Goal: Task Accomplishment & Management: Manage account settings

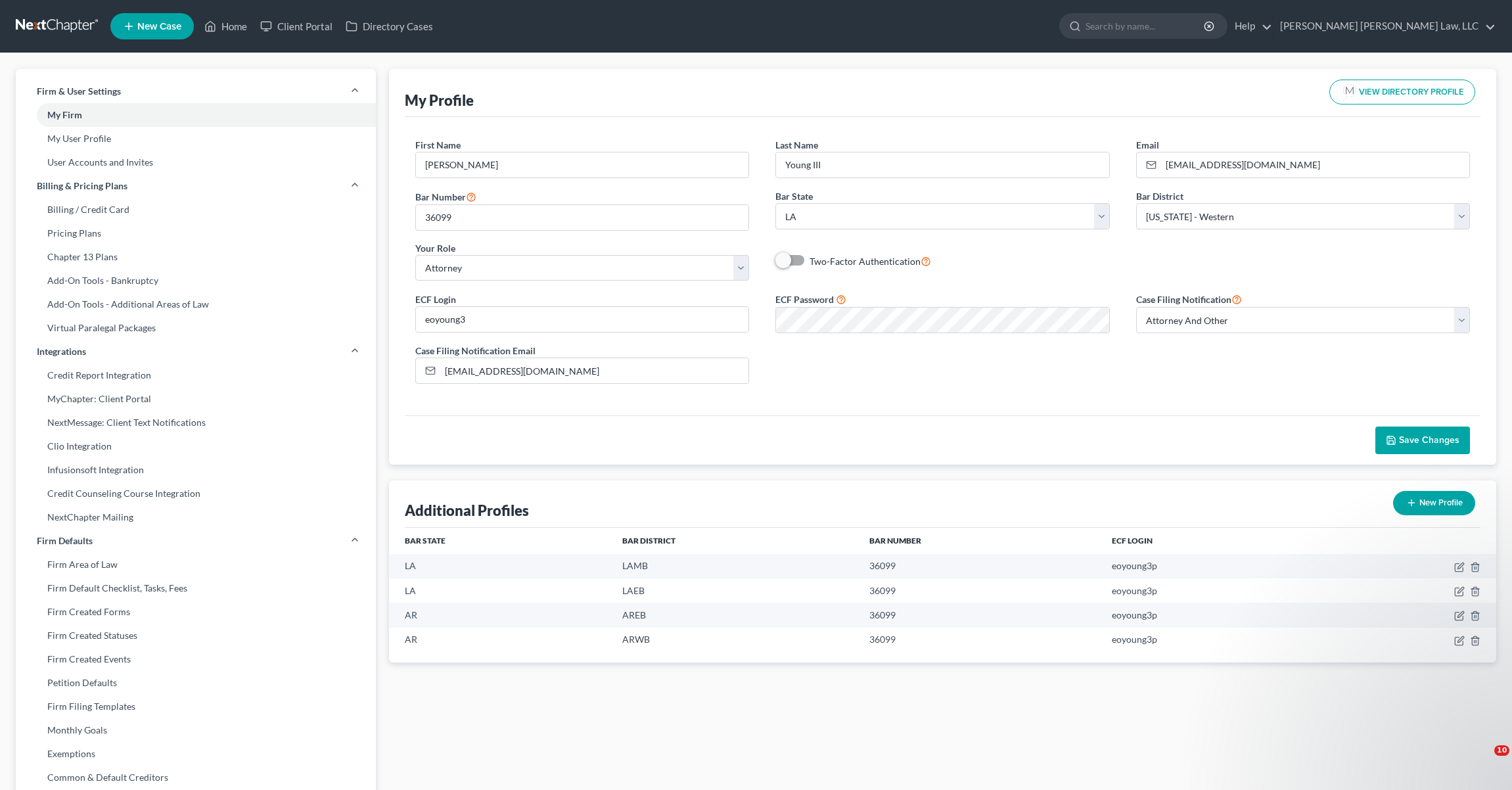
select select "19"
select select "36"
select select "attorney"
select select "1"
click at [152, 208] on link "Billing / Credit Card" at bounding box center [196, 209] width 360 height 23
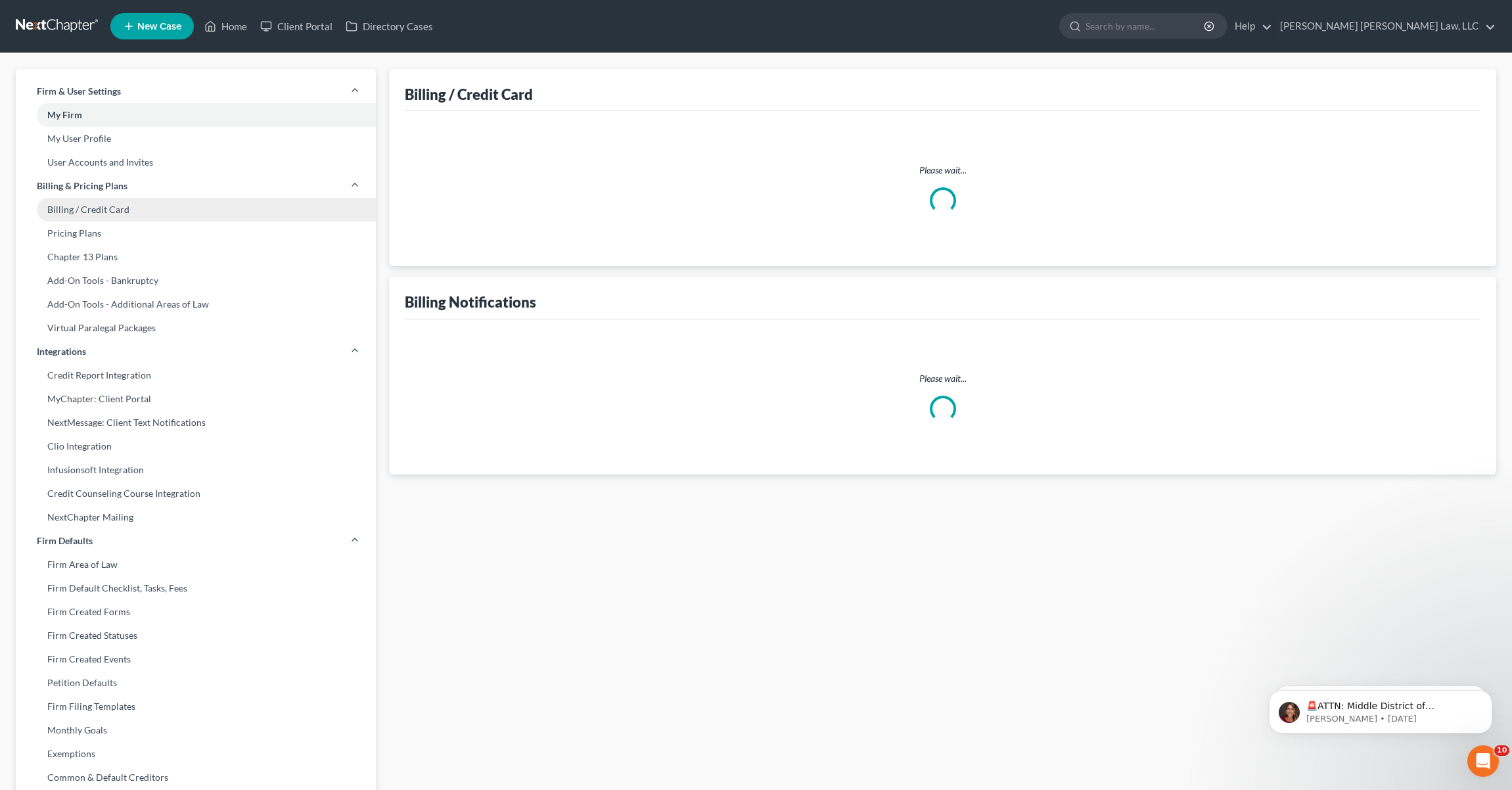
select select "19"
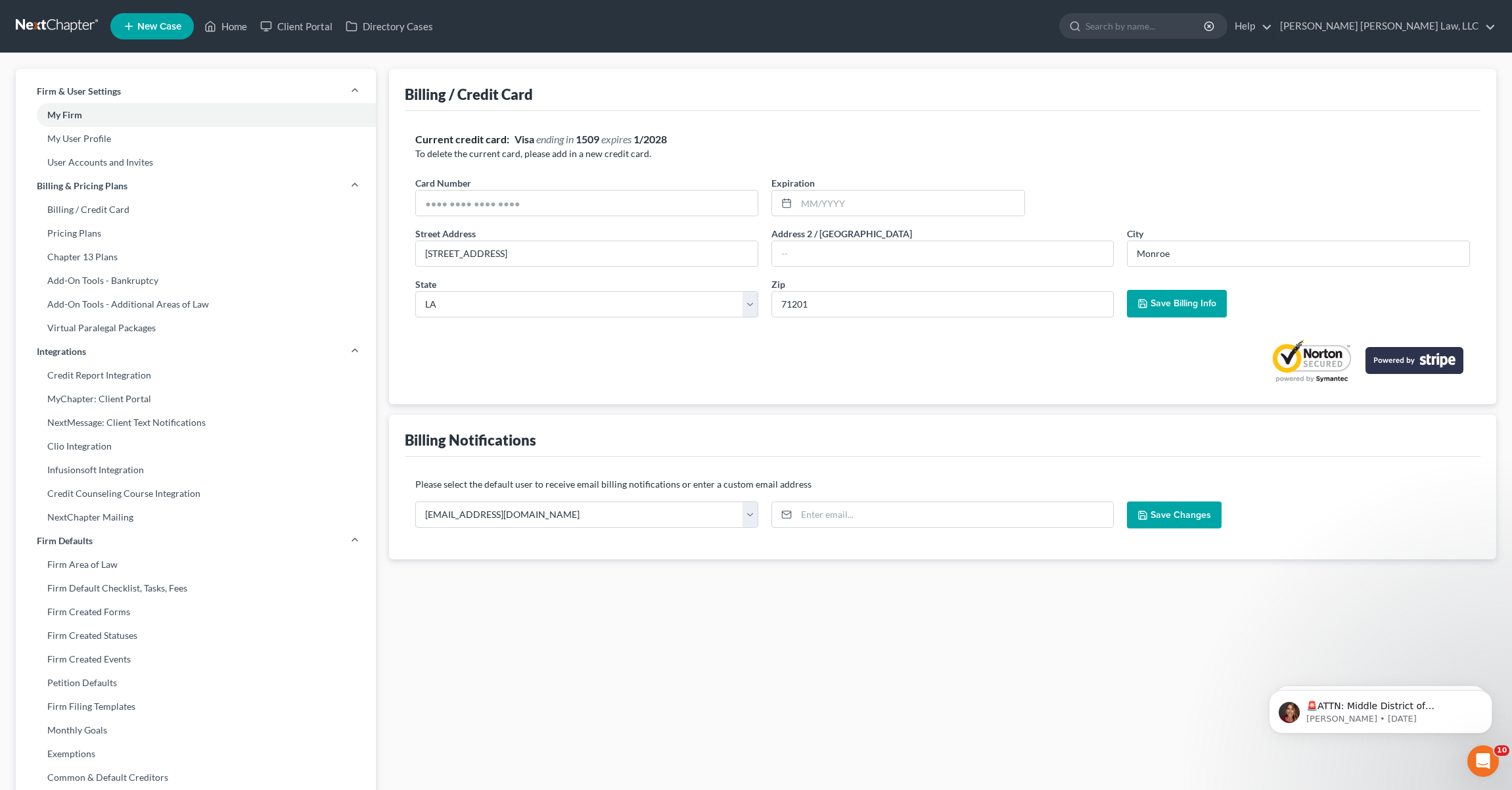
click at [1158, 519] on span "Save Changes" at bounding box center [1181, 515] width 61 height 11
click at [122, 231] on link "Pricing Plans" at bounding box center [196, 233] width 360 height 23
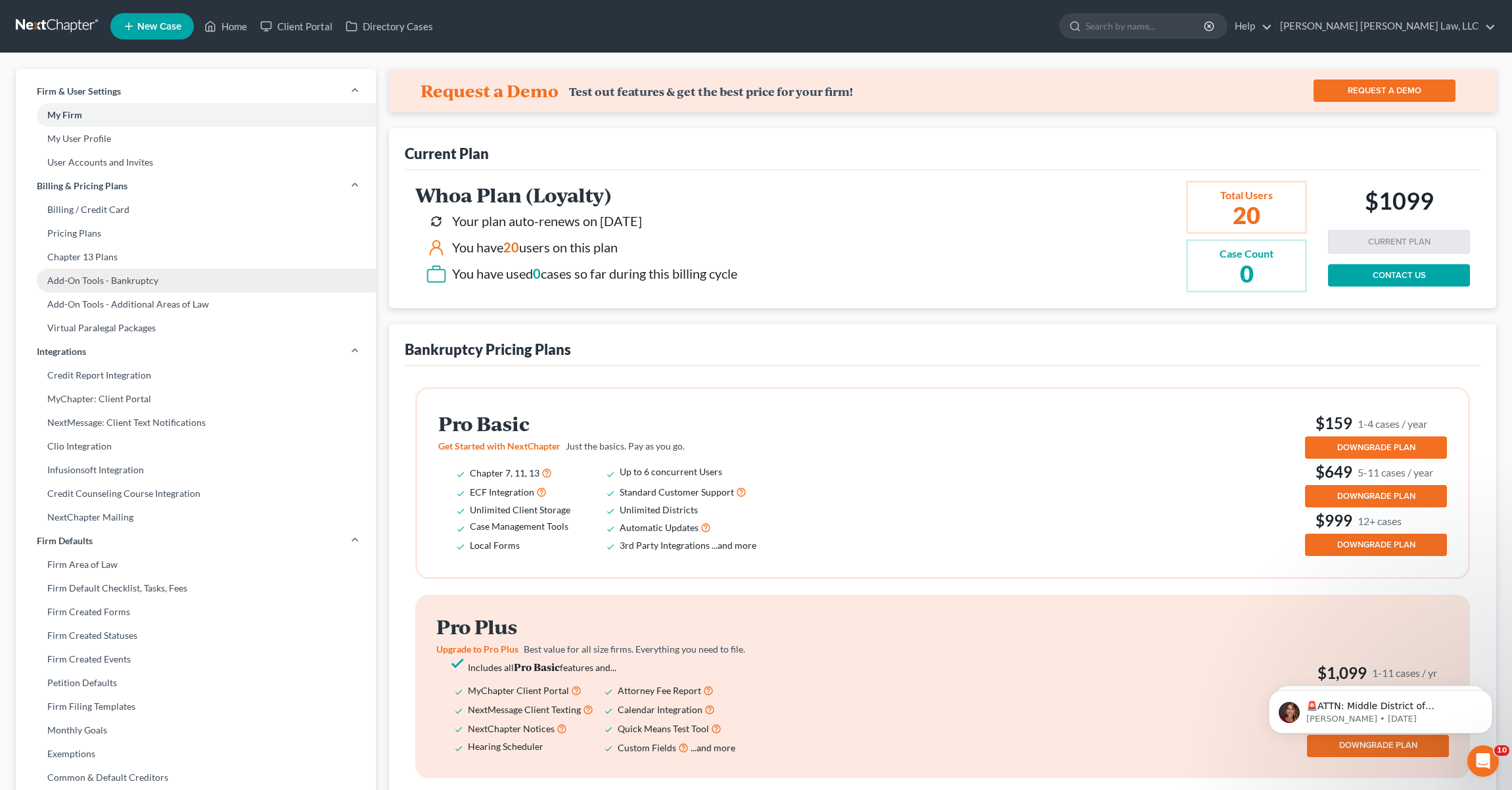
click at [130, 273] on link "Add-On Tools - Bankruptcy" at bounding box center [196, 280] width 360 height 23
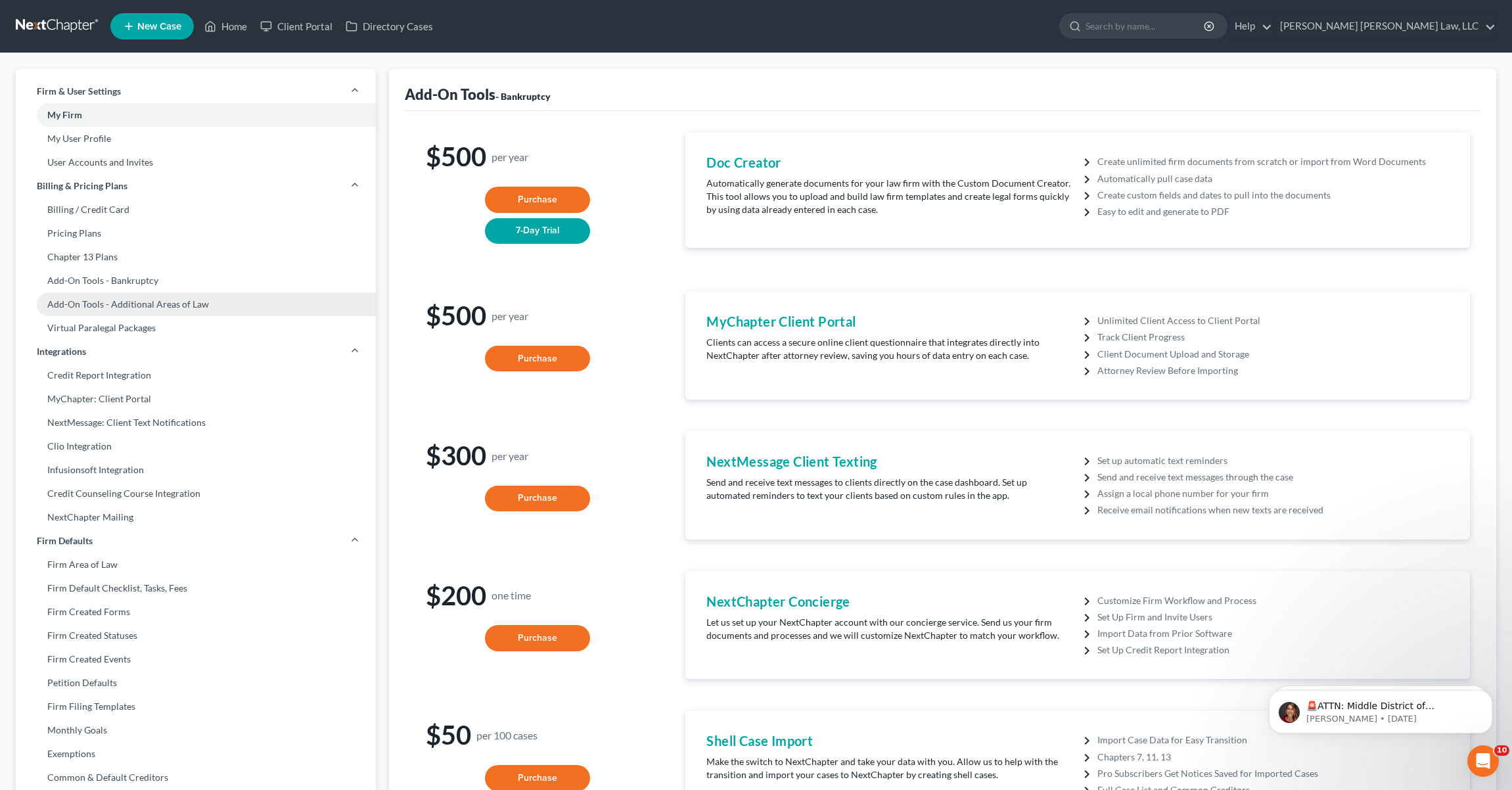
click at [146, 304] on link "Add-On Tools - Additional Areas of Law" at bounding box center [196, 305] width 360 height 23
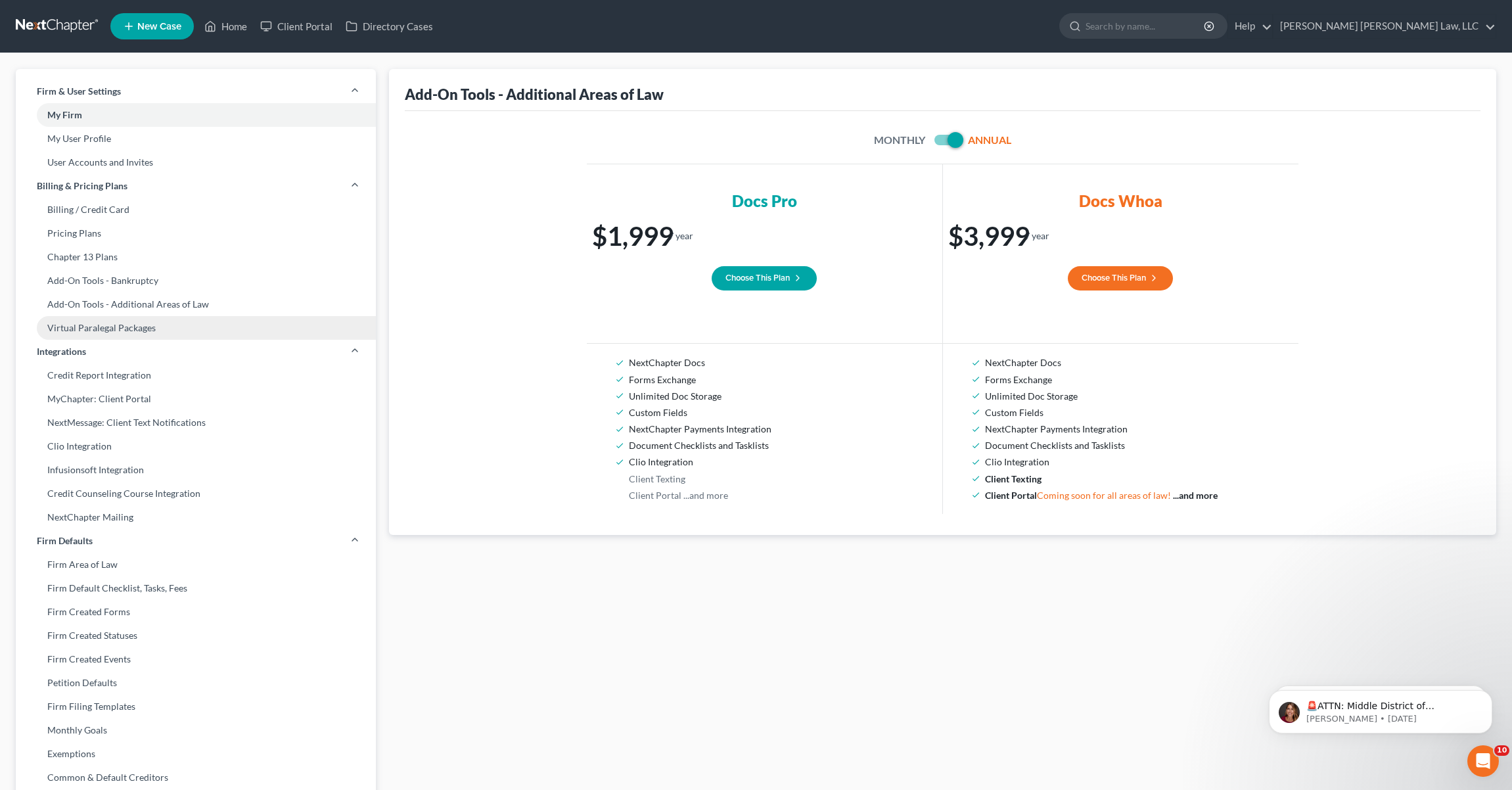
click at [146, 328] on link "Virtual Paralegal Packages" at bounding box center [196, 328] width 360 height 23
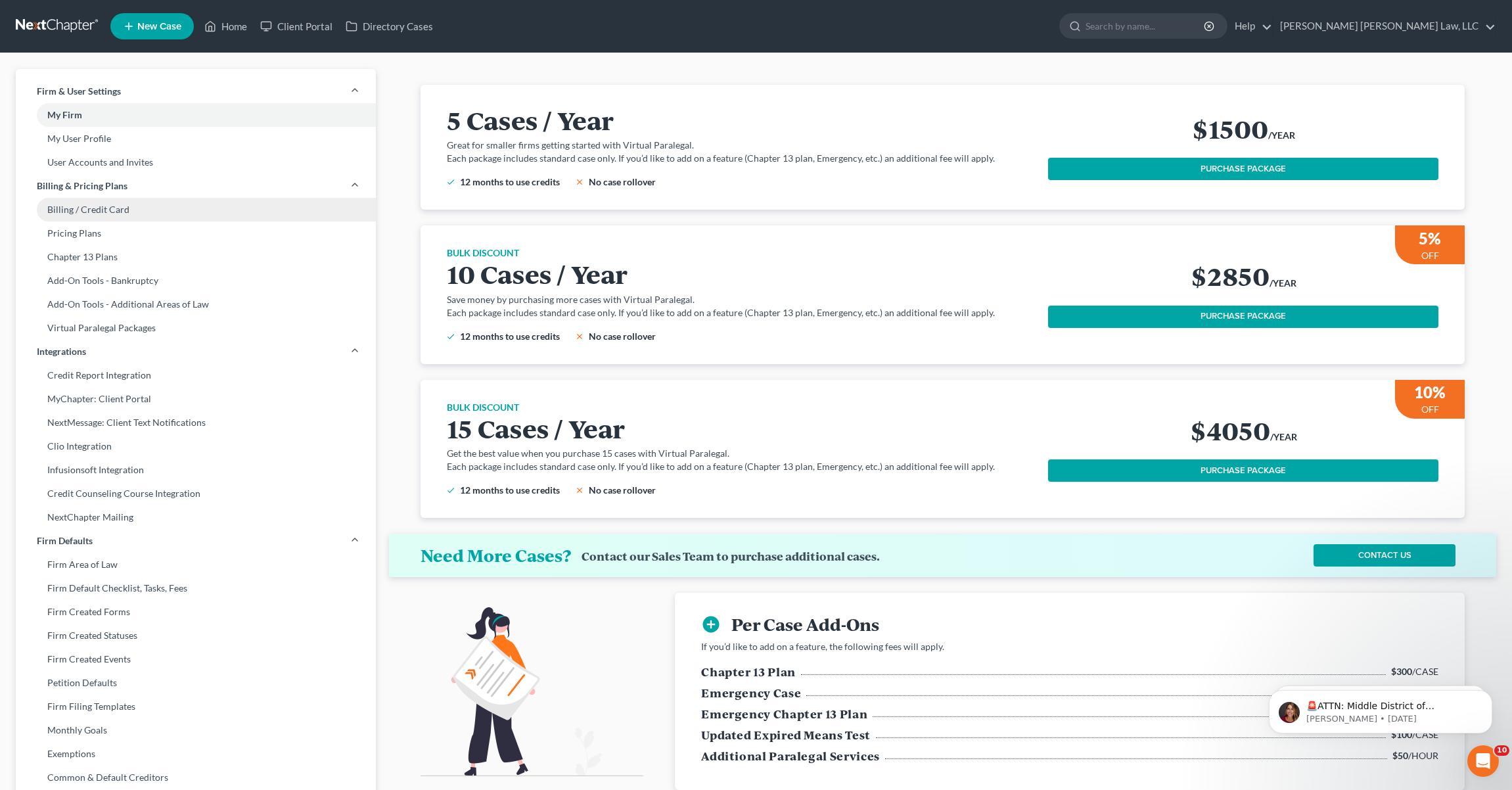
click at [148, 211] on link "Billing / Credit Card" at bounding box center [196, 209] width 360 height 23
select select "19"
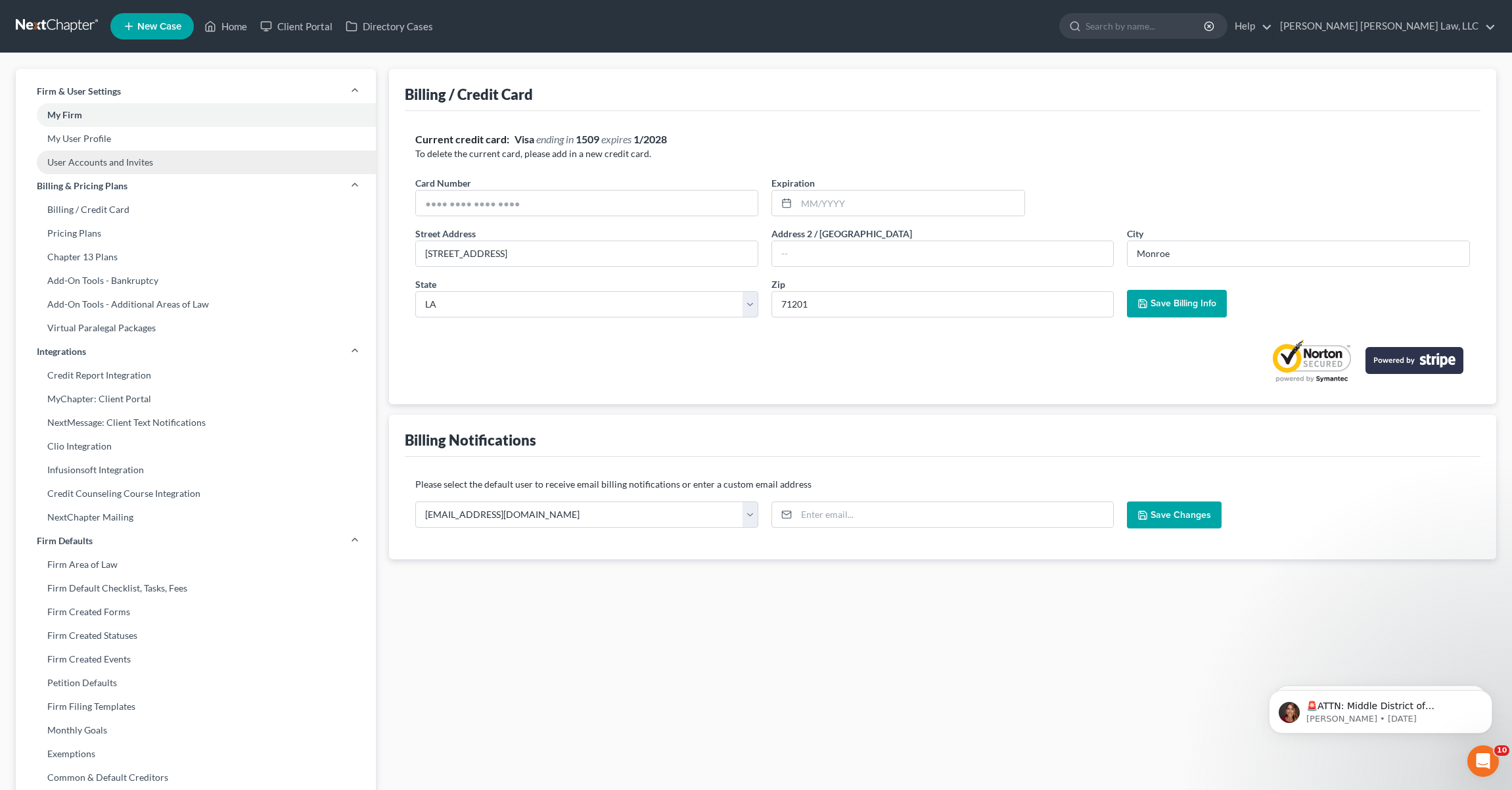
click at [161, 164] on link "User Accounts and Invites" at bounding box center [196, 162] width 360 height 23
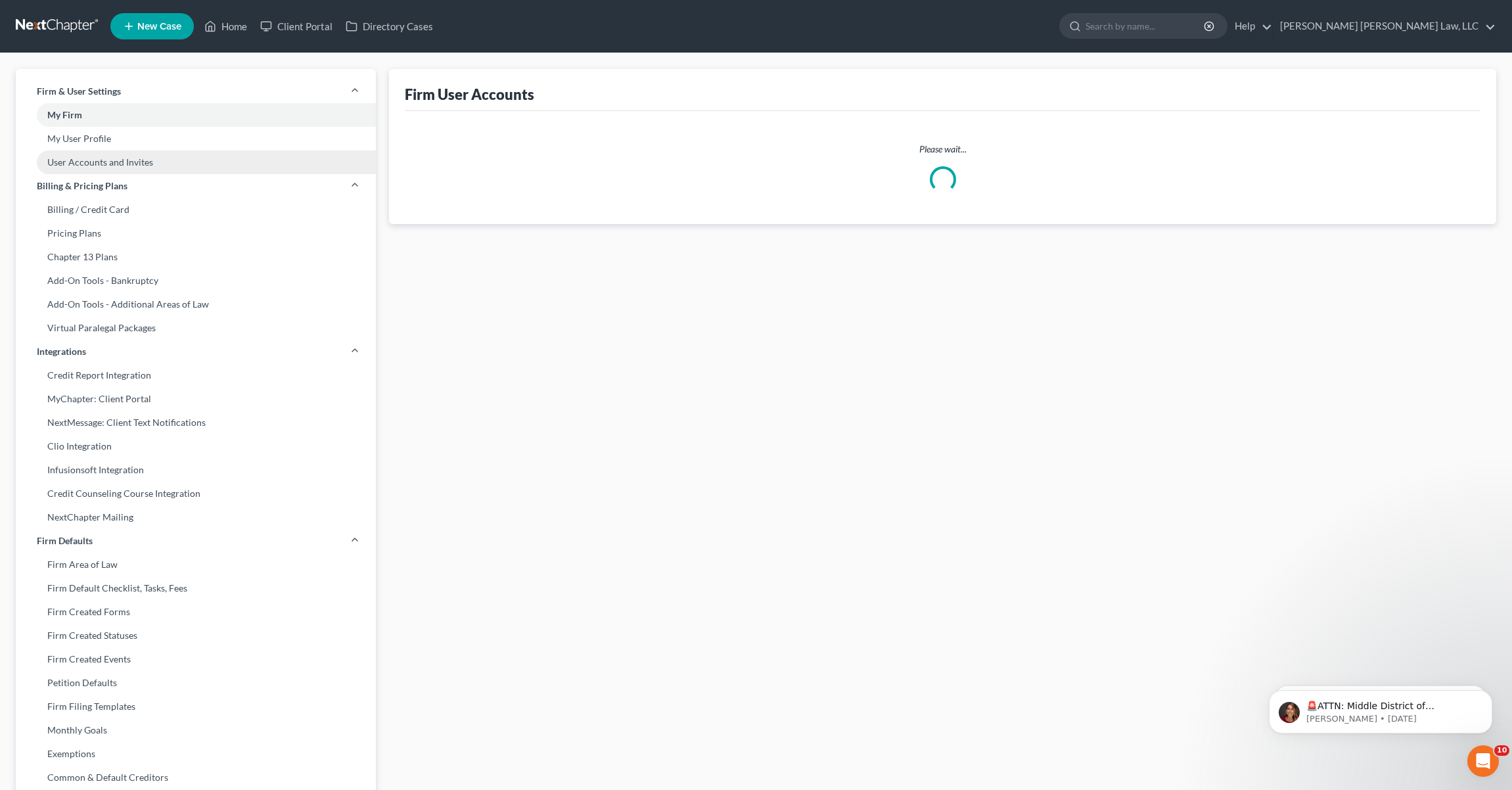
select select "0"
select select "1"
select select "0"
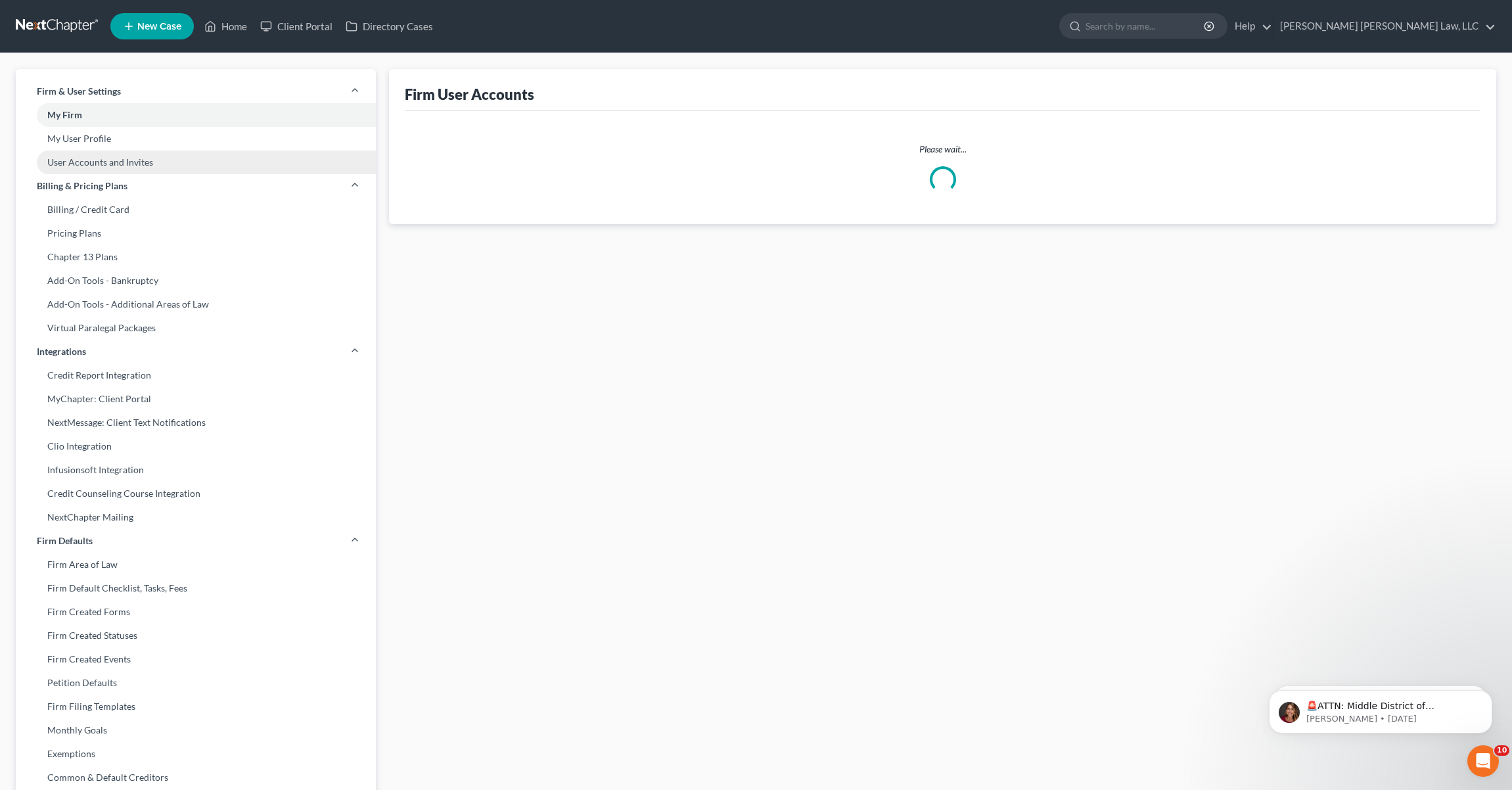
select select "1"
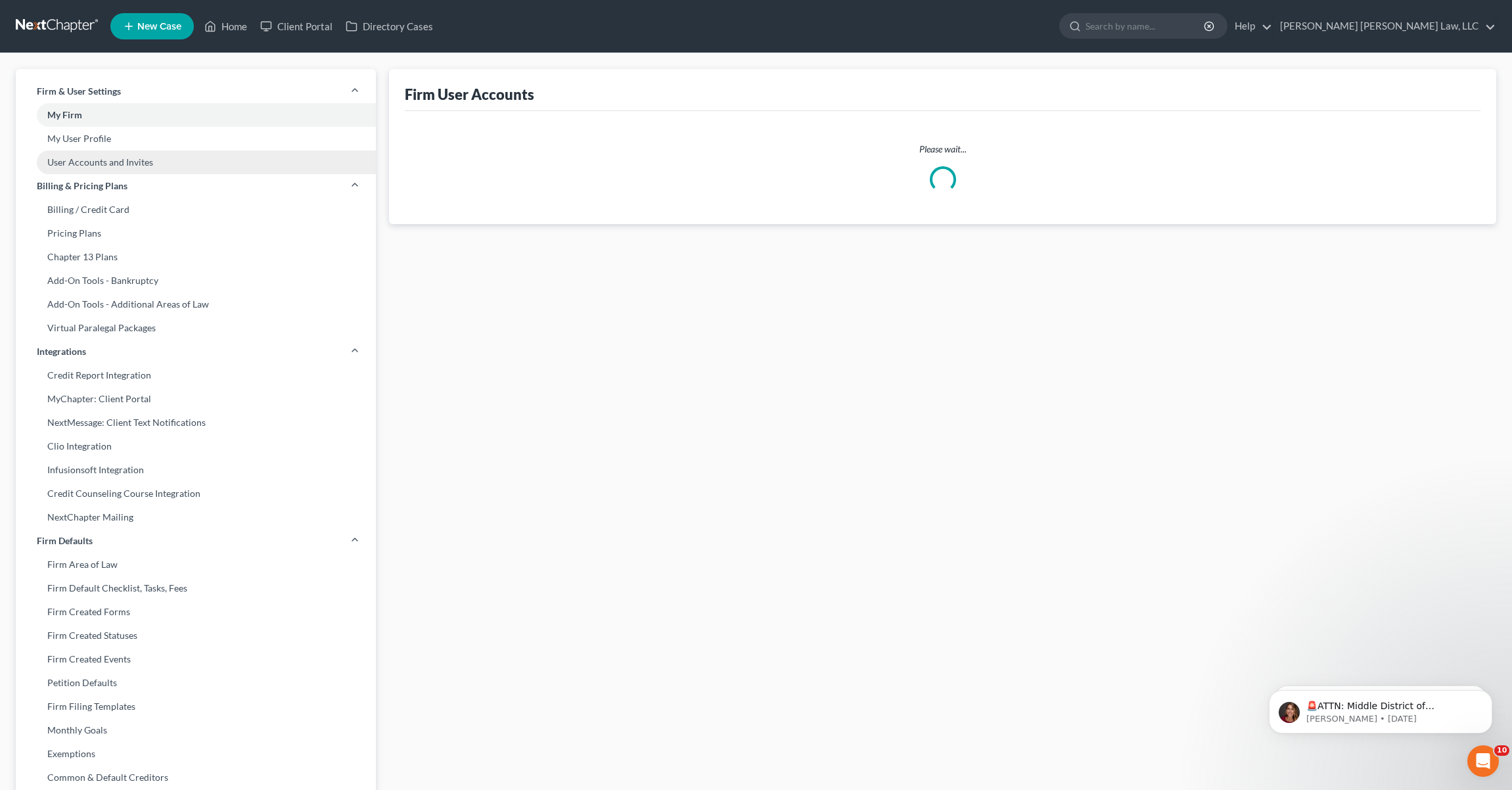
select select "1"
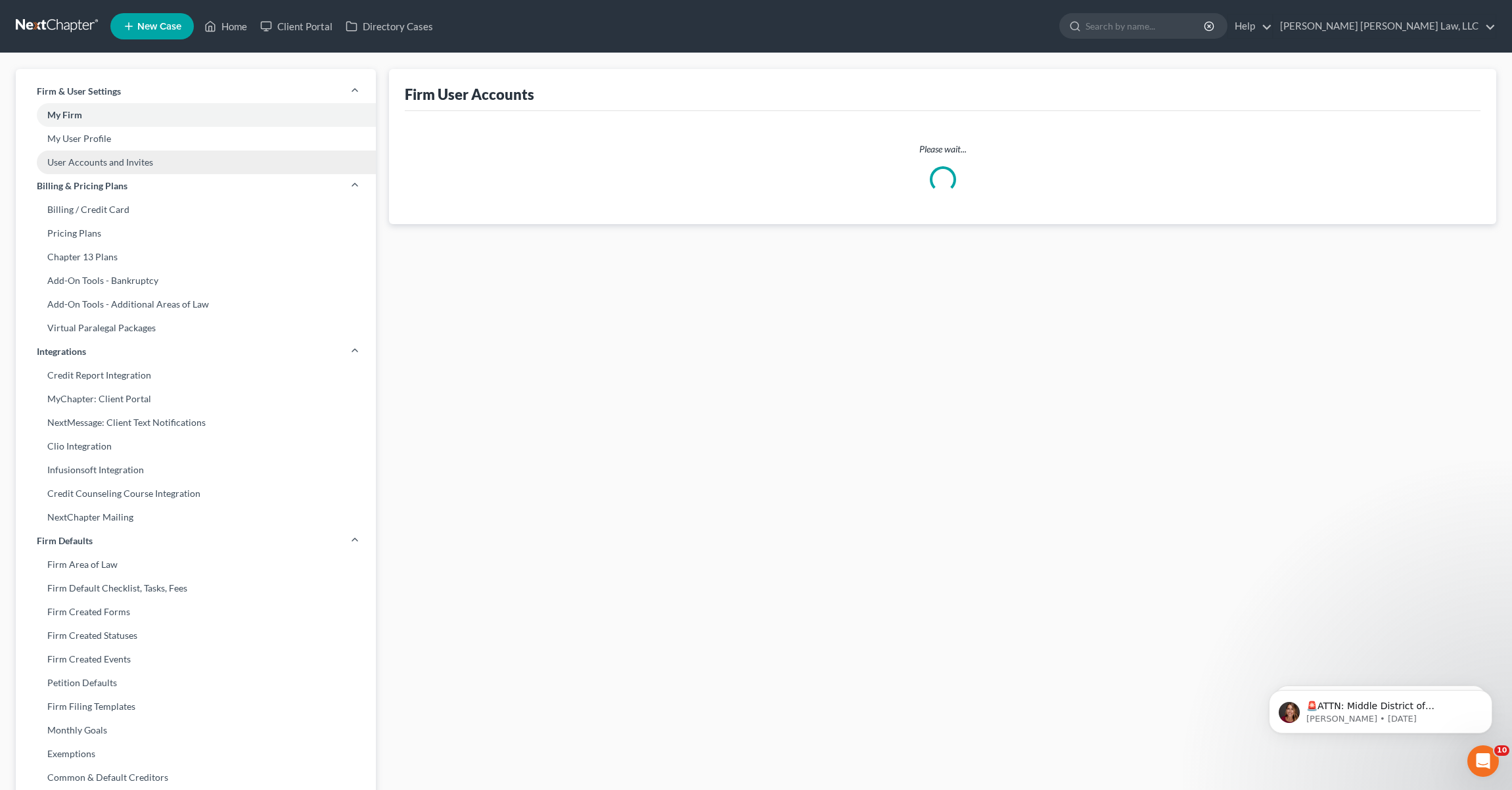
select select "1"
select select "0"
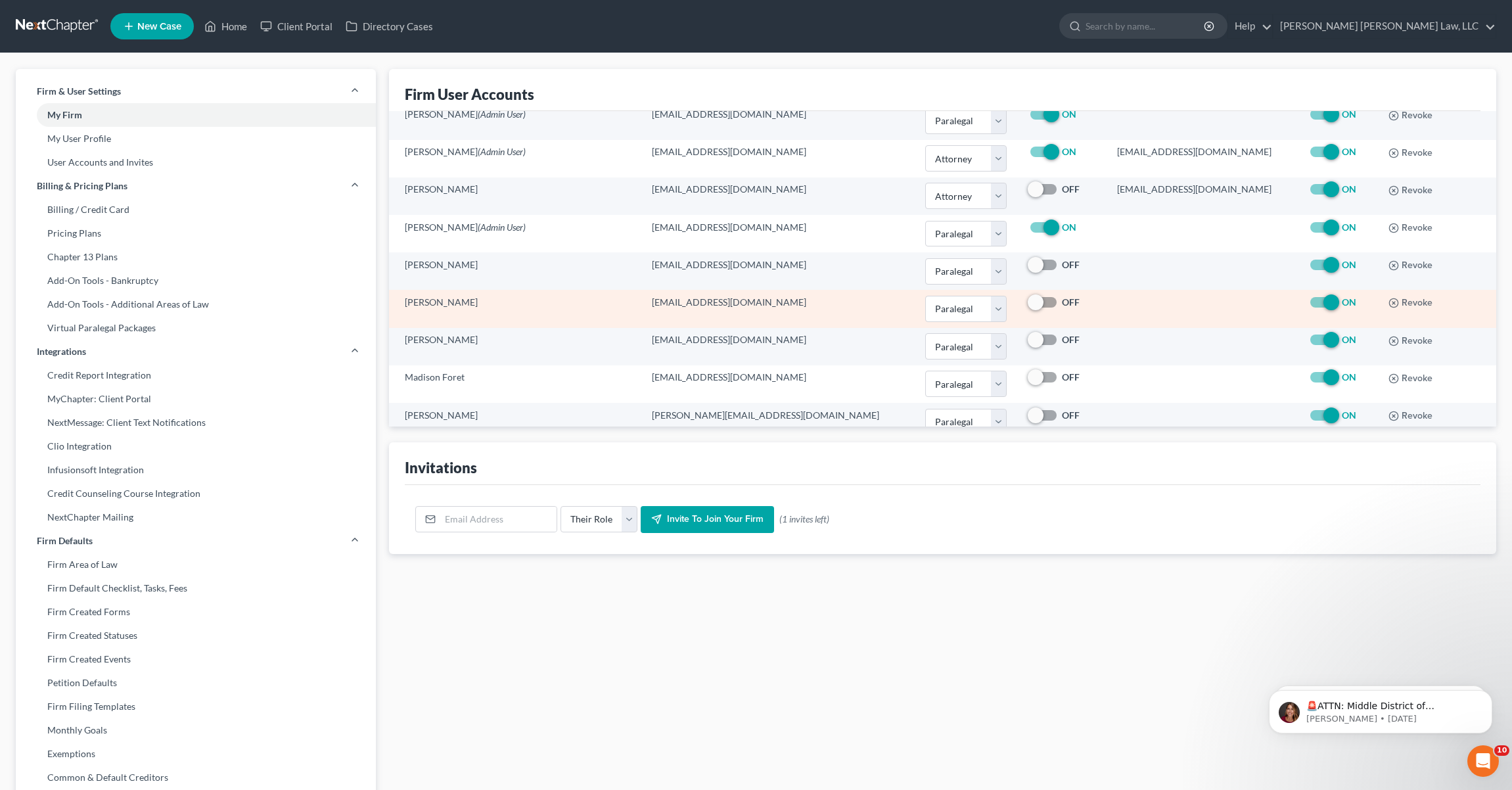
scroll to position [73, 0]
